Goal: Information Seeking & Learning: Learn about a topic

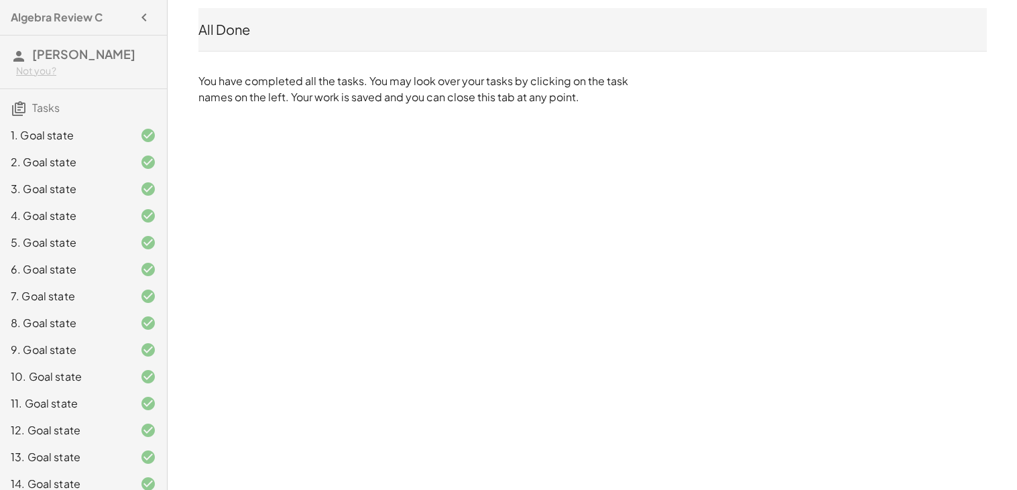
click at [40, 16] on h4 "Algebra Review C" at bounding box center [57, 17] width 92 height 16
click at [130, 19] on div "Algebra Review C" at bounding box center [83, 17] width 156 height 24
click at [139, 17] on icon "button" at bounding box center [144, 17] width 16 height 16
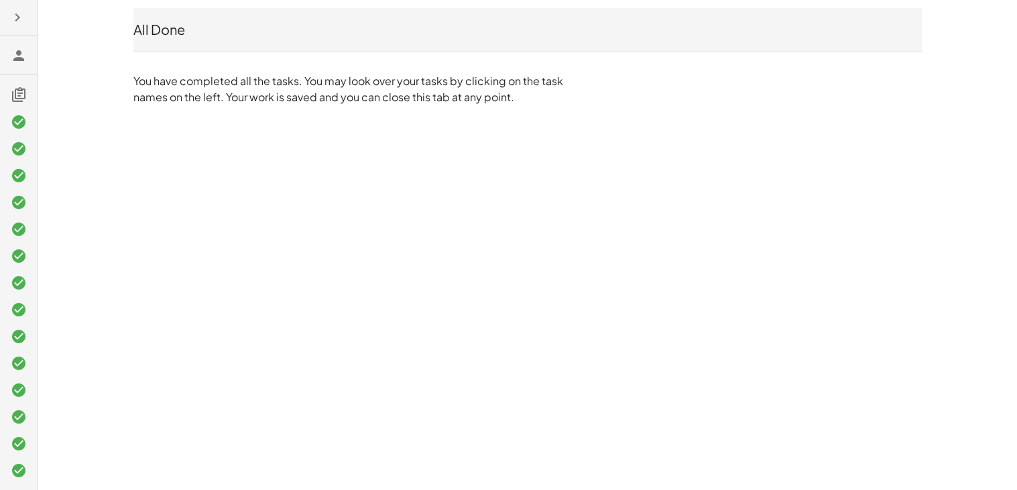
click at [23, 29] on div at bounding box center [18, 245] width 37 height 490
click at [20, 25] on button "button" at bounding box center [17, 17] width 24 height 24
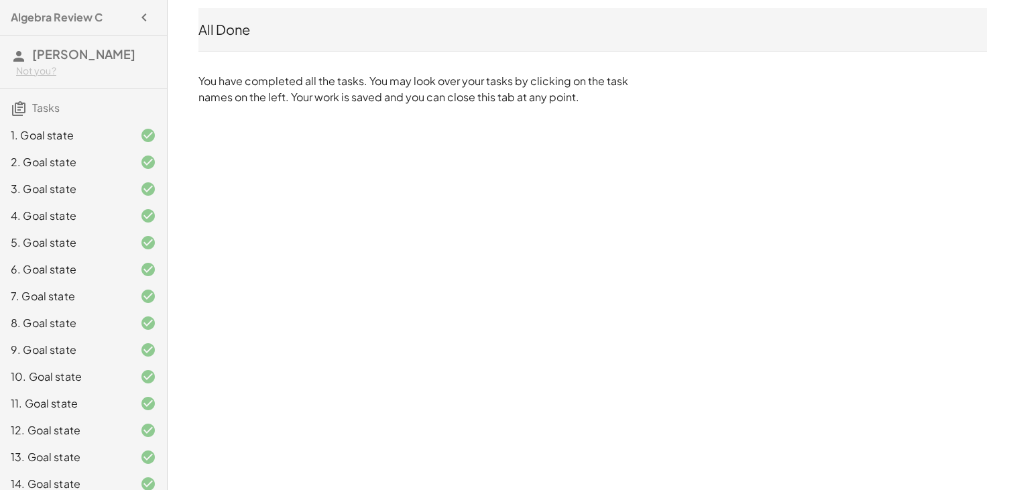
click at [30, 57] on h3 "Rj Juarez Not you?" at bounding box center [83, 62] width 167 height 53
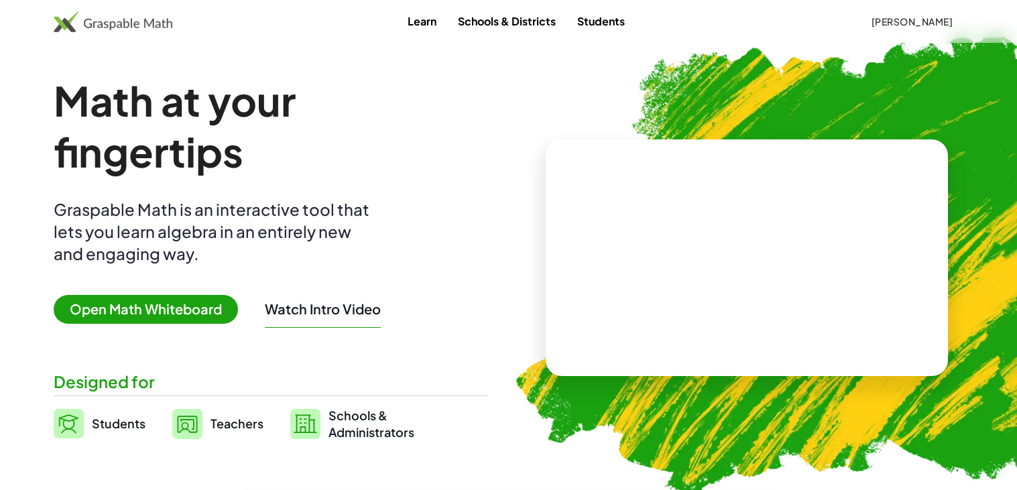
click at [917, 27] on button "[PERSON_NAME]" at bounding box center [911, 21] width 103 height 24
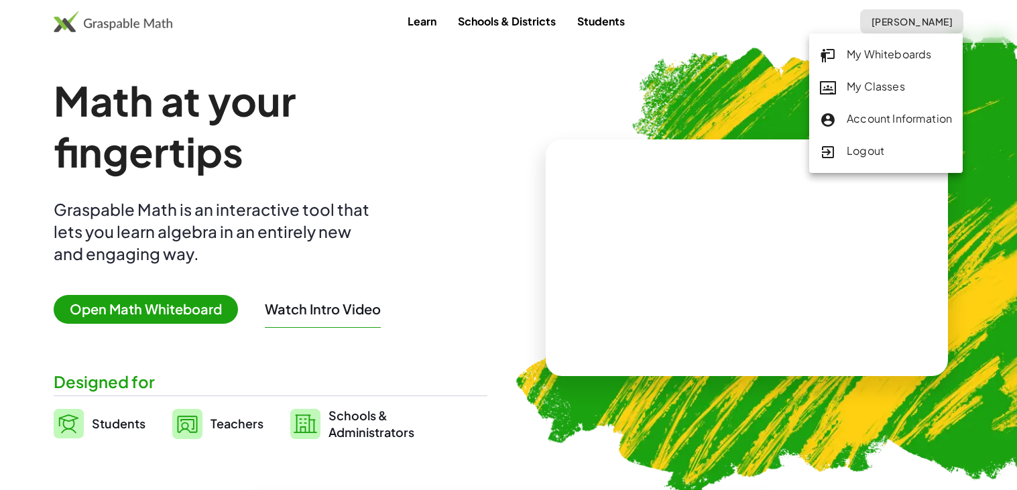
click at [870, 93] on div "My Classes" at bounding box center [886, 86] width 132 height 17
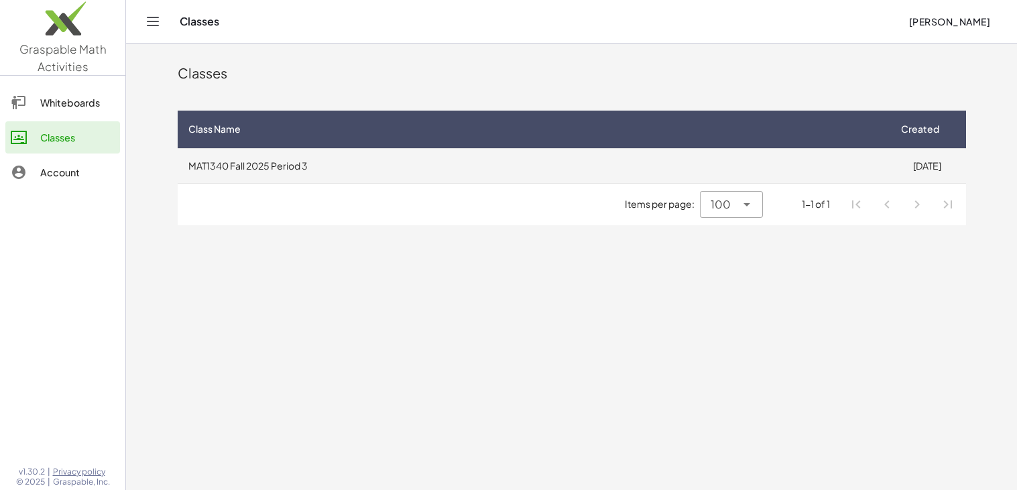
click at [452, 170] on td "MAT1340 Fall 2025 Period 3" at bounding box center [533, 165] width 711 height 35
